Goal: Use online tool/utility

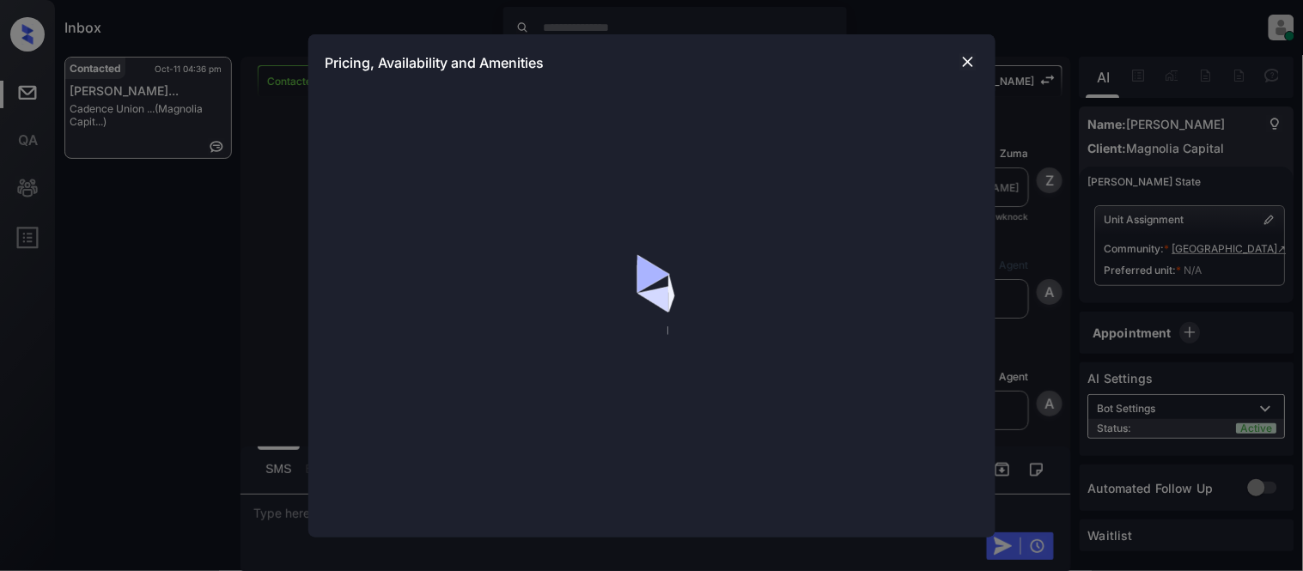
scroll to position [531, 0]
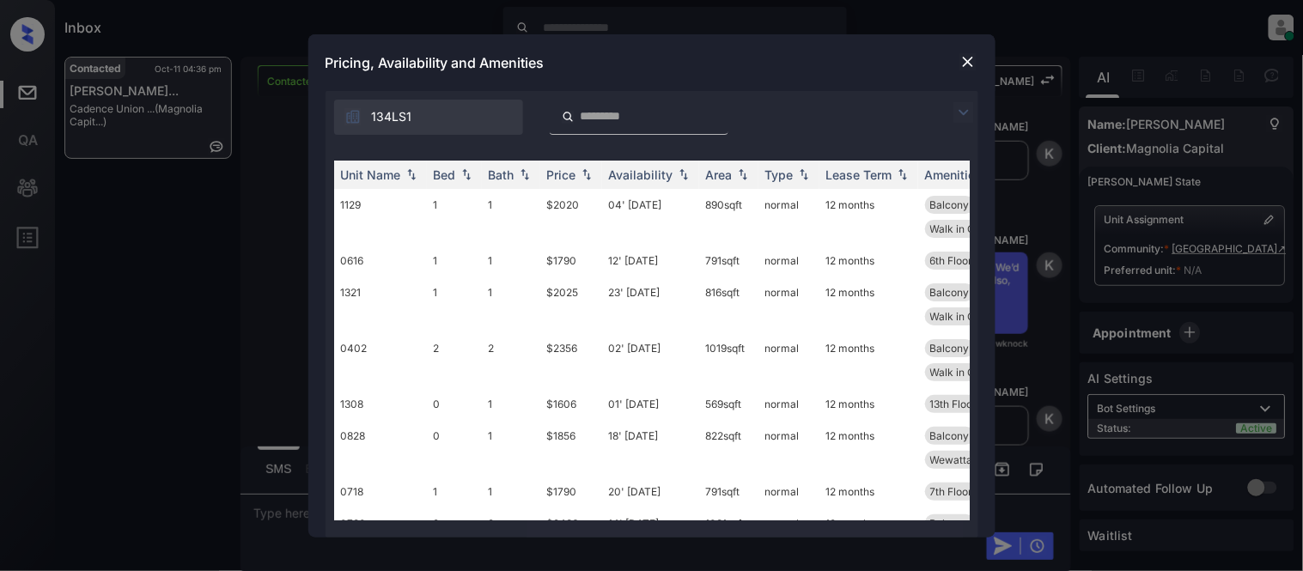
click at [962, 100] on div "134LS1" at bounding box center [652, 113] width 653 height 44
drag, startPoint x: 964, startPoint y: 115, endPoint x: 469, endPoint y: 159, distance: 496.7
click at [964, 114] on img at bounding box center [964, 112] width 21 height 21
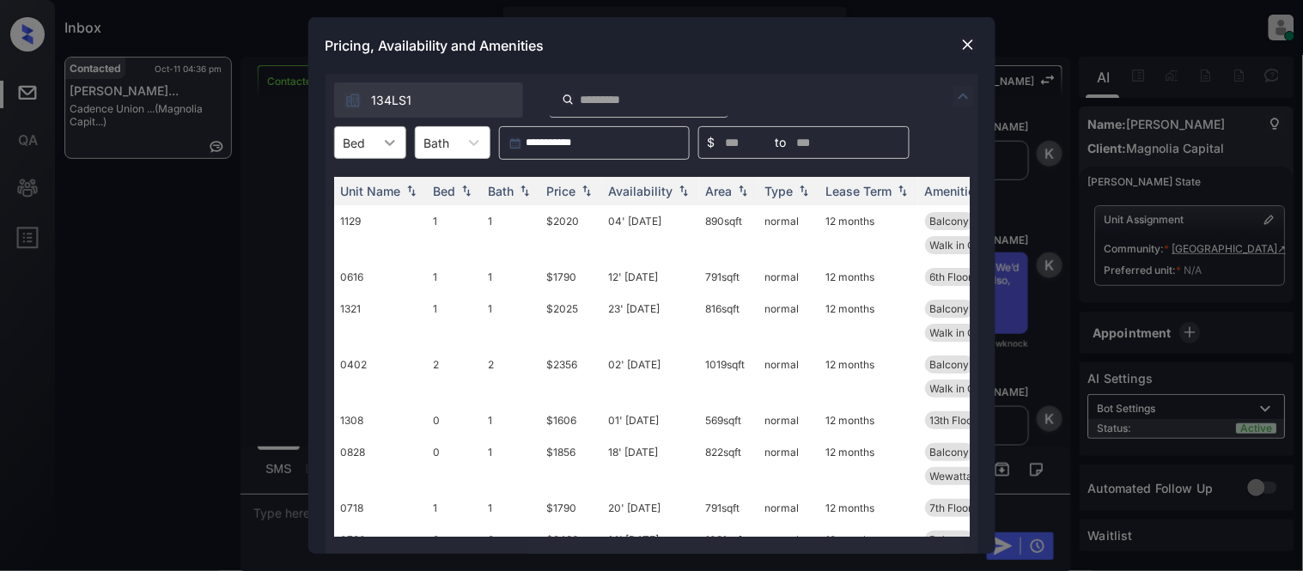
click at [401, 141] on div at bounding box center [390, 142] width 31 height 31
click at [378, 215] on div "1" at bounding box center [370, 215] width 72 height 31
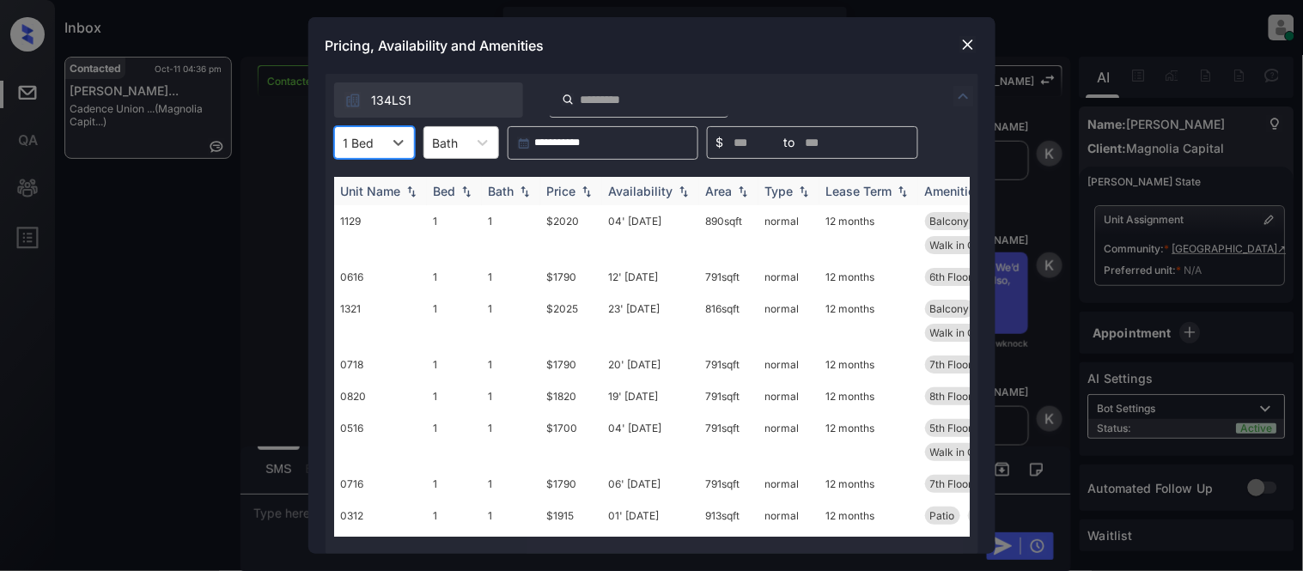
click at [550, 193] on div "Price" at bounding box center [561, 191] width 29 height 15
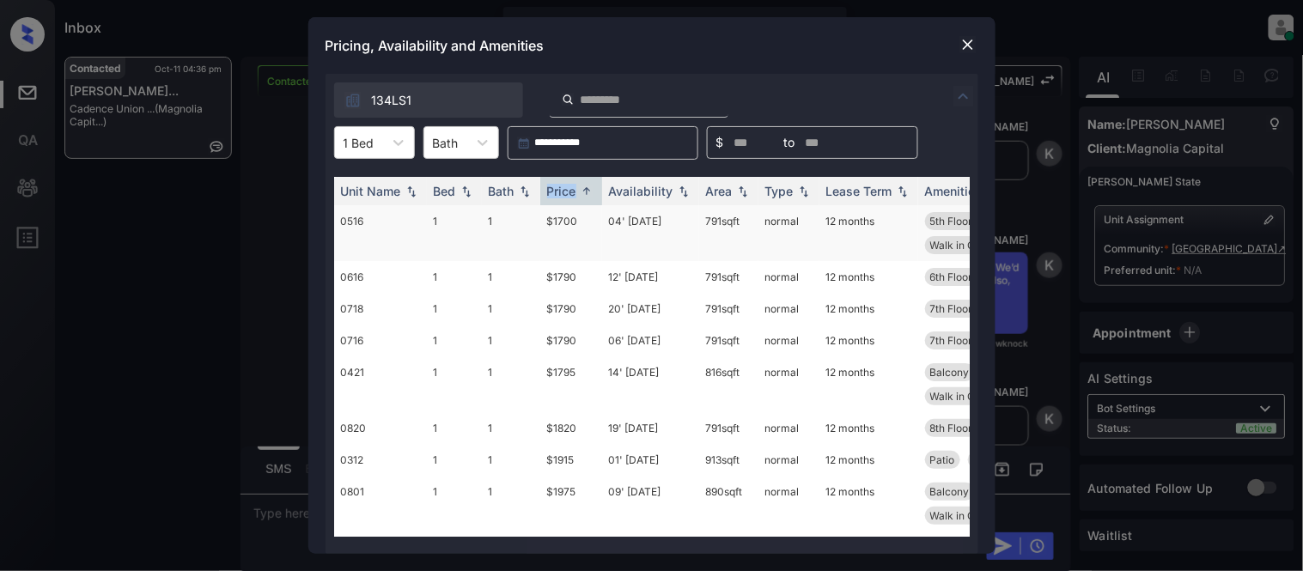
click at [569, 229] on td "$1700" at bounding box center [571, 233] width 62 height 56
click at [570, 228] on td "$1700" at bounding box center [571, 233] width 62 height 56
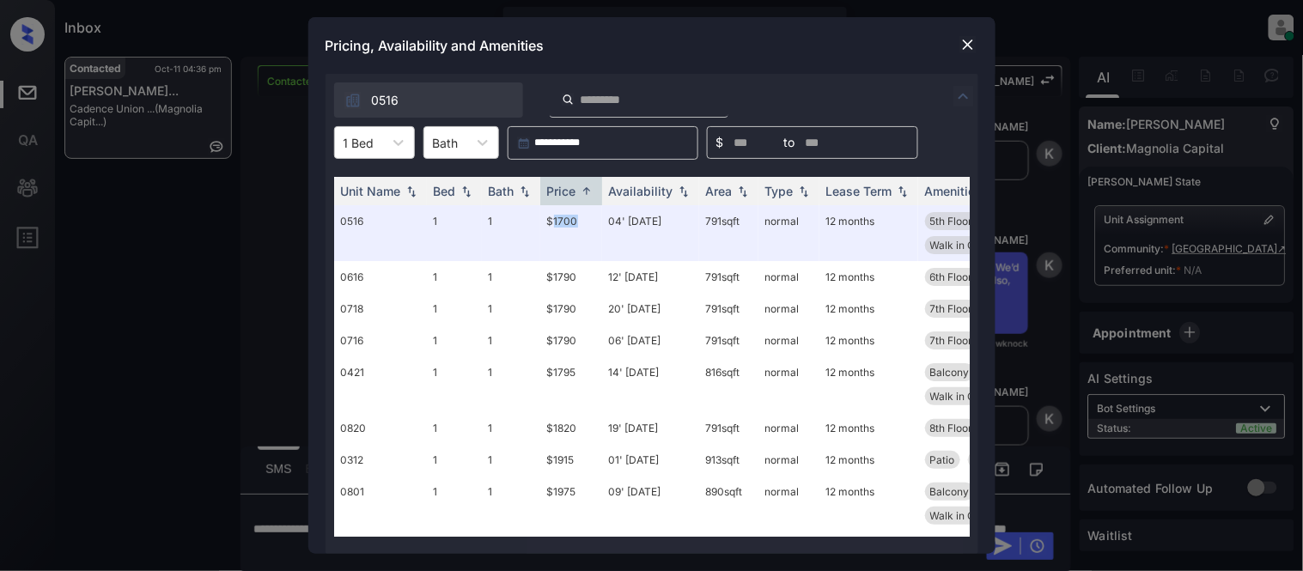
click at [976, 38] on img at bounding box center [968, 44] width 17 height 17
